Goal: Task Accomplishment & Management: Manage account settings

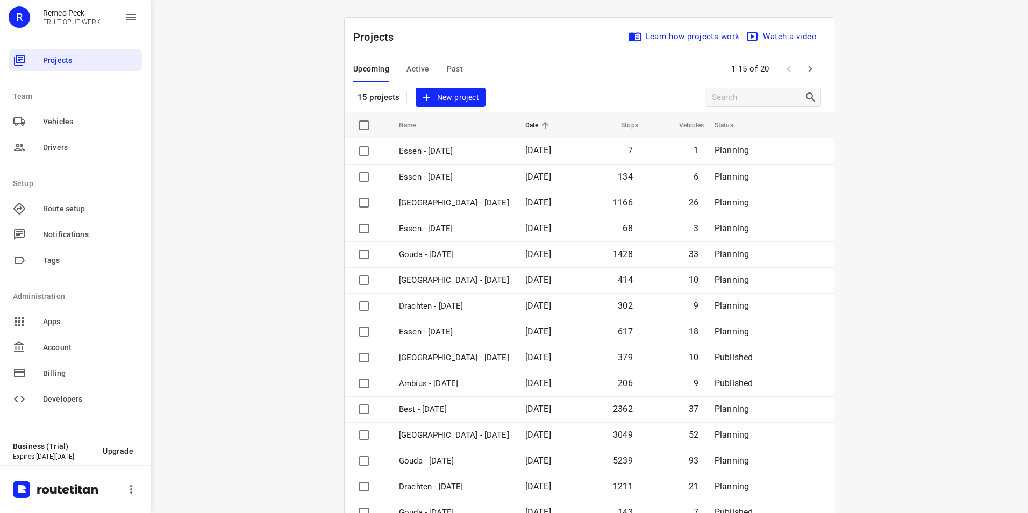
click at [811, 70] on icon "button" at bounding box center [810, 68] width 13 height 13
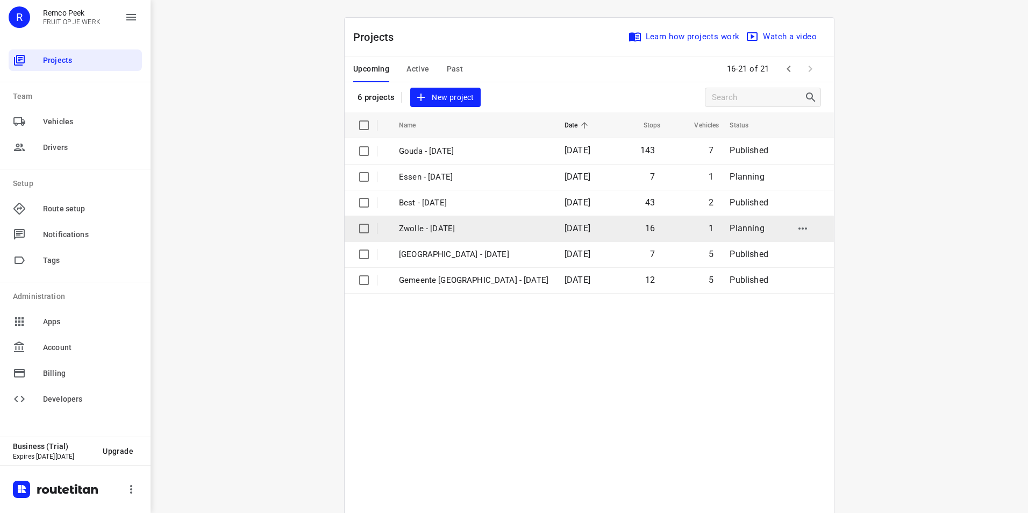
click at [420, 221] on td "Zwolle - [DATE]" at bounding box center [472, 229] width 168 height 26
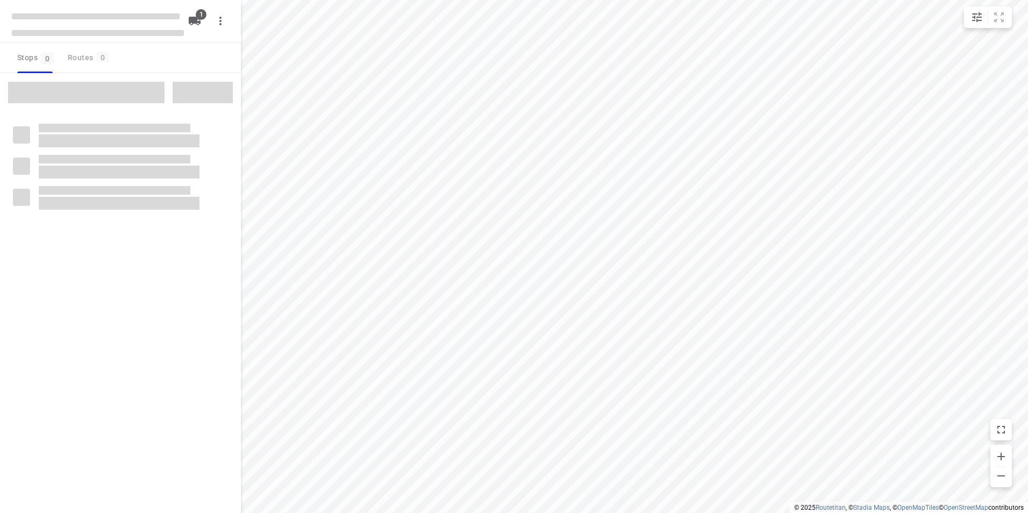
checkbox input "true"
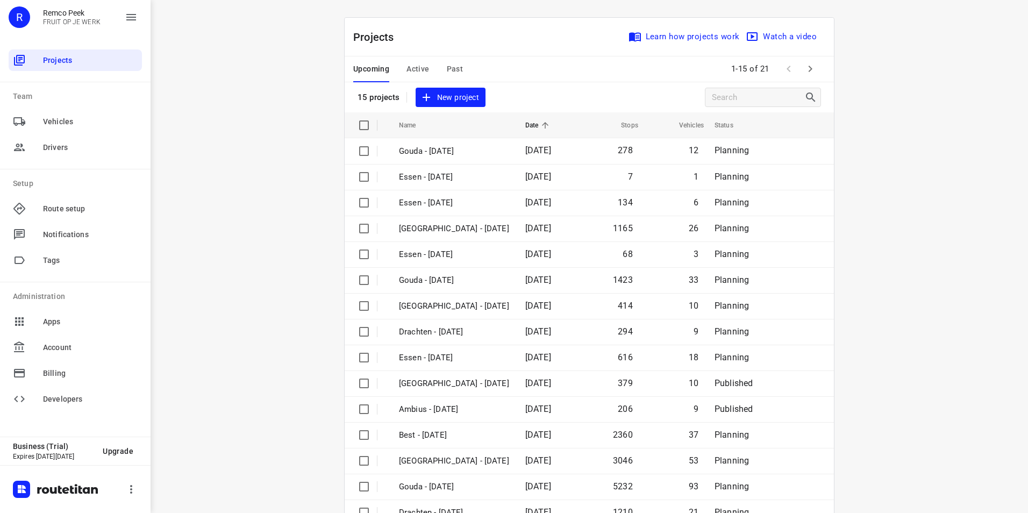
click at [272, 51] on div "i © 2025 Routetitan , © Stadia Maps , © OpenMapTiles © OpenStreetMap contributo…" at bounding box center [589, 256] width 877 height 513
click at [295, 289] on div "i © 2025 Routetitan , © Stadia Maps , © OpenMapTiles © OpenStreetMap contributo…" at bounding box center [589, 256] width 877 height 513
click at [267, 320] on div "i © 2025 Routetitan , © Stadia Maps , © OpenMapTiles © OpenStreetMap contributo…" at bounding box center [589, 256] width 877 height 513
click at [508, 39] on div "Projects Learn how projects work Watch a video" at bounding box center [589, 37] width 489 height 39
